Goal: Task Accomplishment & Management: Complete application form

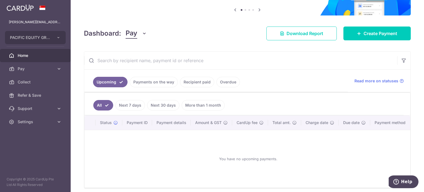
click at [130, 103] on link "Next 7 days" at bounding box center [130, 105] width 30 height 10
click at [160, 106] on link "Next 30 days" at bounding box center [163, 105] width 32 height 10
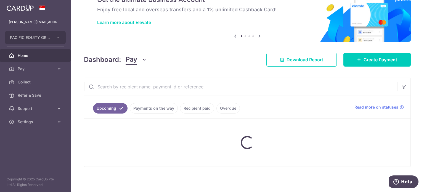
scroll to position [55, 0]
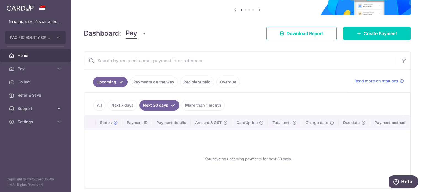
click at [162, 81] on link "Payments on the way" at bounding box center [154, 82] width 48 height 10
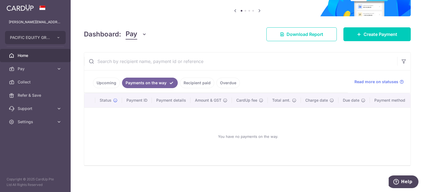
click at [198, 81] on link "Recipient paid" at bounding box center [197, 83] width 34 height 10
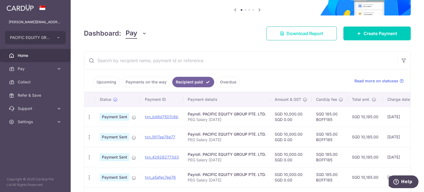
click at [303, 36] on span "Download Report" at bounding box center [304, 33] width 37 height 7
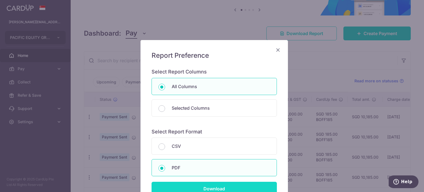
click at [237, 184] on input "Download" at bounding box center [214, 189] width 125 height 14
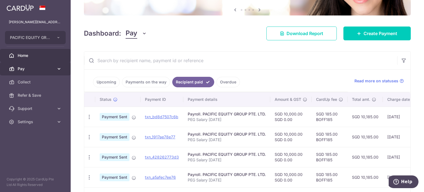
click at [59, 66] on icon at bounding box center [59, 69] width 6 height 6
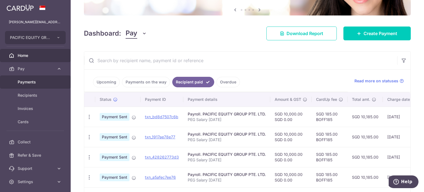
click at [51, 81] on span "Payments" at bounding box center [36, 82] width 36 height 6
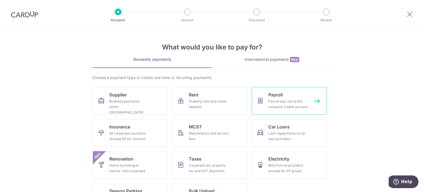
click at [280, 93] on span "Payroll" at bounding box center [275, 94] width 14 height 7
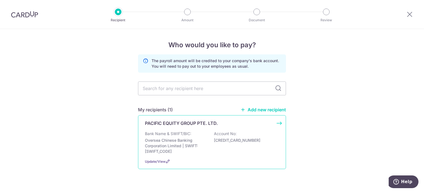
click at [166, 133] on p "Bank Name & SWIFT/BIC:" at bounding box center [168, 134] width 46 height 6
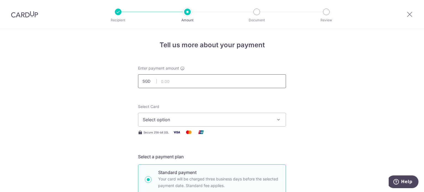
click at [181, 80] on input "text" at bounding box center [212, 81] width 148 height 14
type input "10,000.00"
click at [237, 120] on span "Select option" at bounding box center [207, 119] width 129 height 7
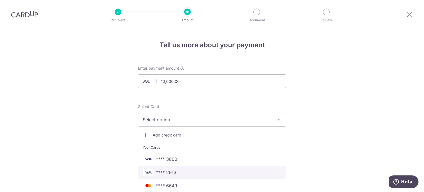
click at [212, 175] on span "**** 2913" at bounding box center [212, 172] width 139 height 7
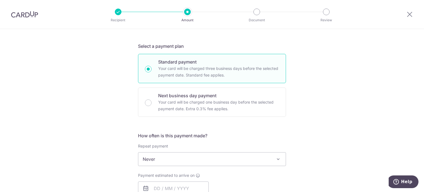
scroll to position [166, 0]
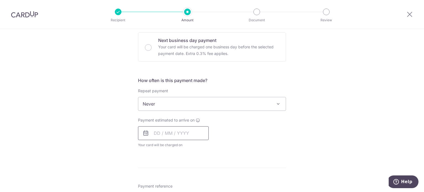
click at [186, 131] on input "text" at bounding box center [173, 133] width 71 height 14
click at [207, 181] on link "10" at bounding box center [204, 183] width 9 height 9
type input "10/10/2025"
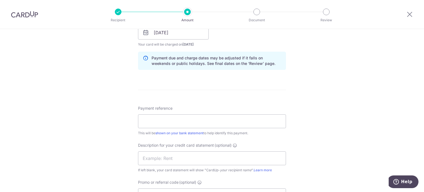
scroll to position [276, 0]
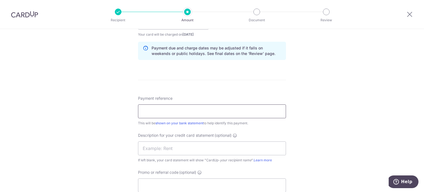
click at [213, 110] on input "Payment reference" at bounding box center [212, 111] width 148 height 14
drag, startPoint x: 175, startPoint y: 110, endPoint x: 166, endPoint y: 110, distance: 9.4
click at [166, 110] on input "PEG Salary Oct 2025" at bounding box center [212, 111] width 148 height 14
type input "PEG Salary Sep 2025"
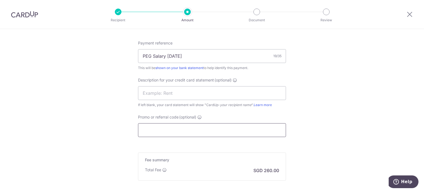
click at [173, 130] on input "Promo or referral code (optional)" at bounding box center [212, 130] width 148 height 14
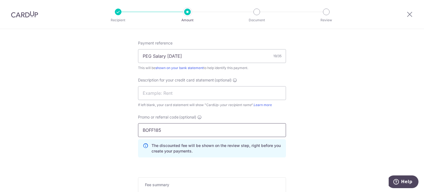
type input "BOFF185"
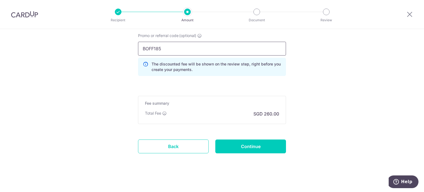
scroll to position [414, 0]
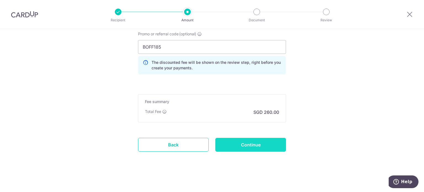
click at [273, 148] on input "Continue" at bounding box center [250, 145] width 71 height 14
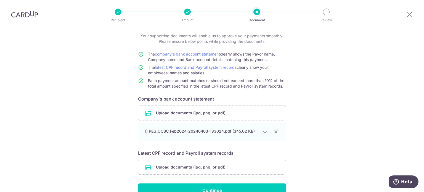
scroll to position [63, 0]
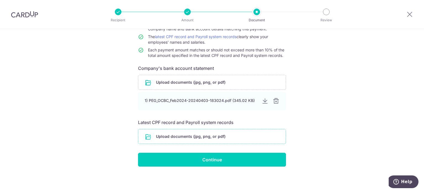
click at [208, 137] on input "file" at bounding box center [211, 136] width 147 height 14
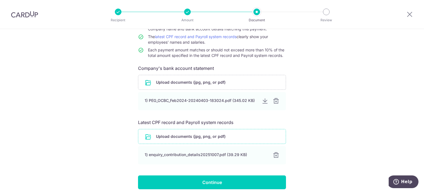
scroll to position [86, 0]
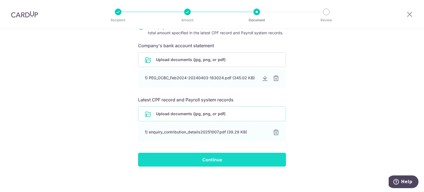
click at [207, 159] on input "Continue" at bounding box center [212, 160] width 148 height 14
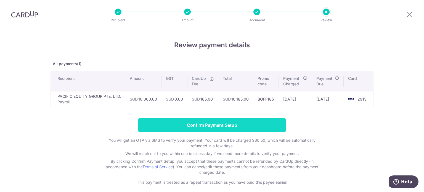
click at [210, 120] on input "Confirm Payment Setup" at bounding box center [212, 125] width 148 height 14
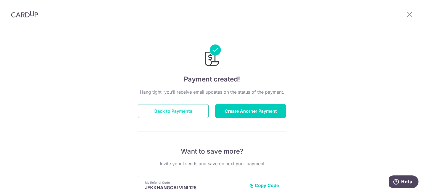
click at [179, 105] on button "Back to Payments" at bounding box center [173, 111] width 71 height 14
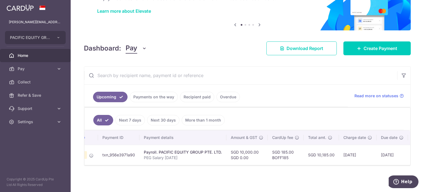
scroll to position [0, 73]
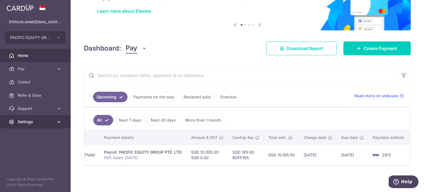
click at [57, 121] on icon at bounding box center [59, 122] width 6 height 6
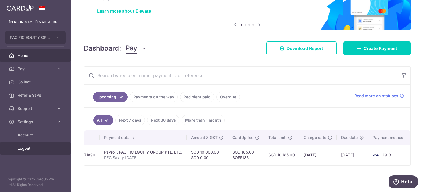
click at [36, 145] on span "Logout" at bounding box center [36, 148] width 36 height 6
